Goal: Task Accomplishment & Management: Use online tool/utility

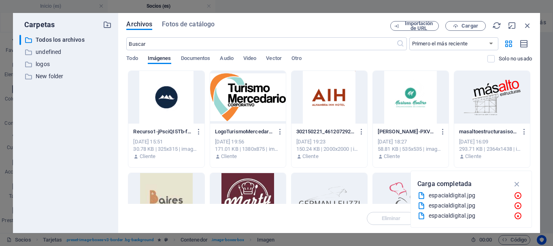
select select "%"
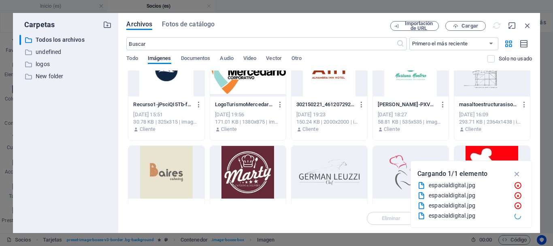
scroll to position [40, 0]
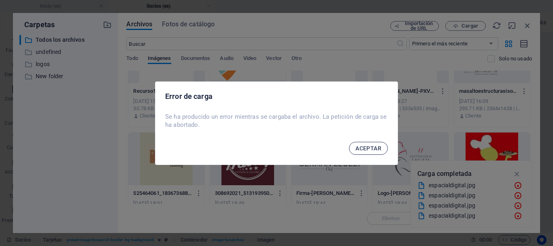
click at [379, 148] on span "ACEPTAR" at bounding box center [368, 148] width 26 height 6
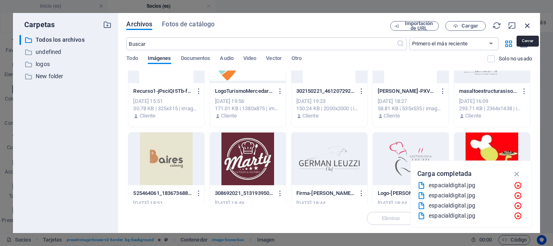
drag, startPoint x: 527, startPoint y: 26, endPoint x: 318, endPoint y: 73, distance: 214.3
click at [527, 26] on icon "button" at bounding box center [527, 25] width 9 height 9
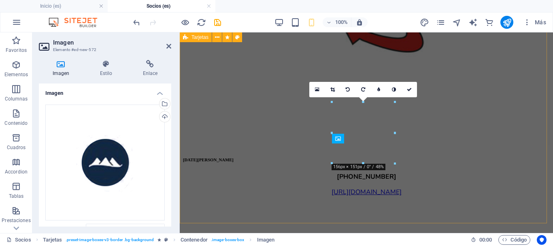
scroll to position [2526, 0]
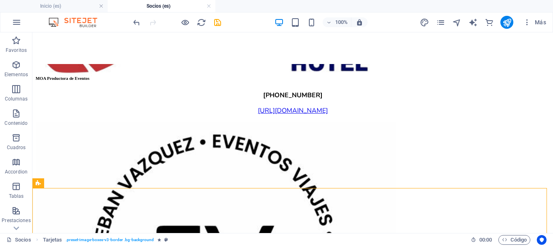
scroll to position [2533, 0]
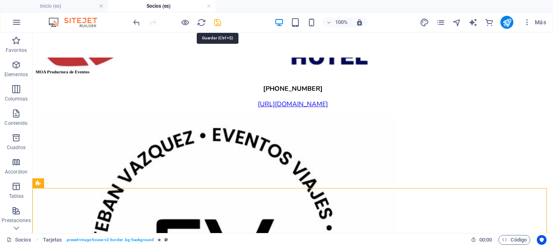
click at [215, 23] on icon "save" at bounding box center [217, 22] width 9 height 9
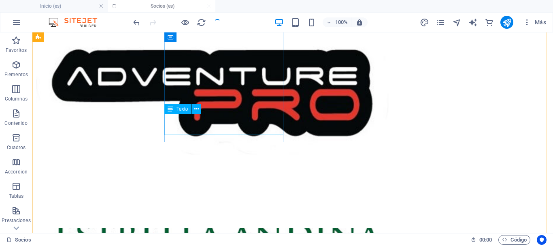
scroll to position [3180, 0]
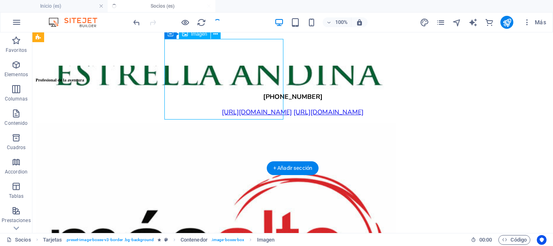
select select "%"
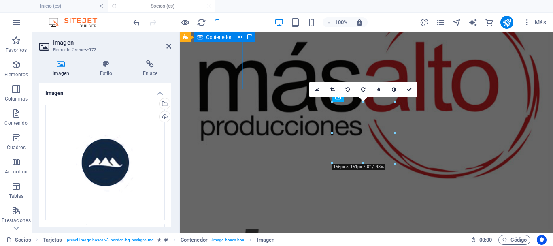
scroll to position [2526, 0]
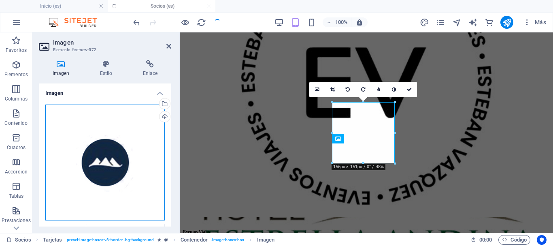
click at [106, 154] on div "Arrastra archivos aquí, haz clic para escoger archivos o selecciona archivos de…" at bounding box center [104, 162] width 119 height 116
click at [106, 154] on body "San [PERSON_NAME] Bureau Inicio (es) Socios (es) Favoritos Elementos Columnas C…" at bounding box center [276, 123] width 553 height 246
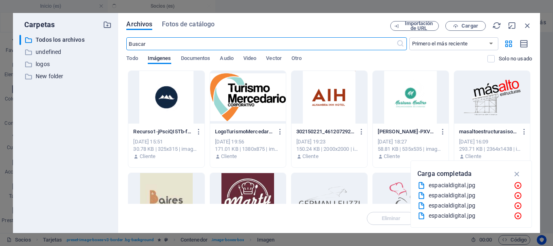
scroll to position [14163, 0]
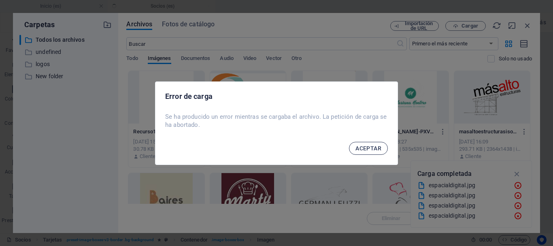
click at [366, 147] on span "ACEPTAR" at bounding box center [368, 148] width 26 height 6
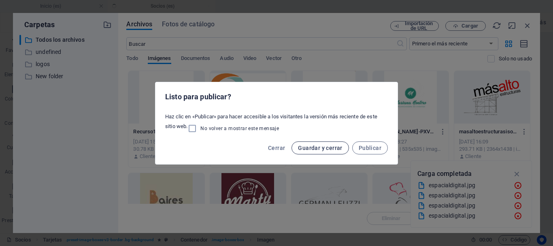
click at [323, 146] on span "Guardar y cerrar" at bounding box center [320, 147] width 44 height 6
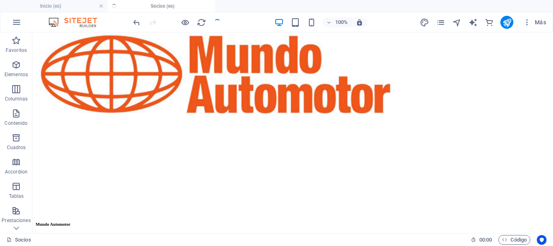
scroll to position [3127, 0]
